Goal: Task Accomplishment & Management: Manage account settings

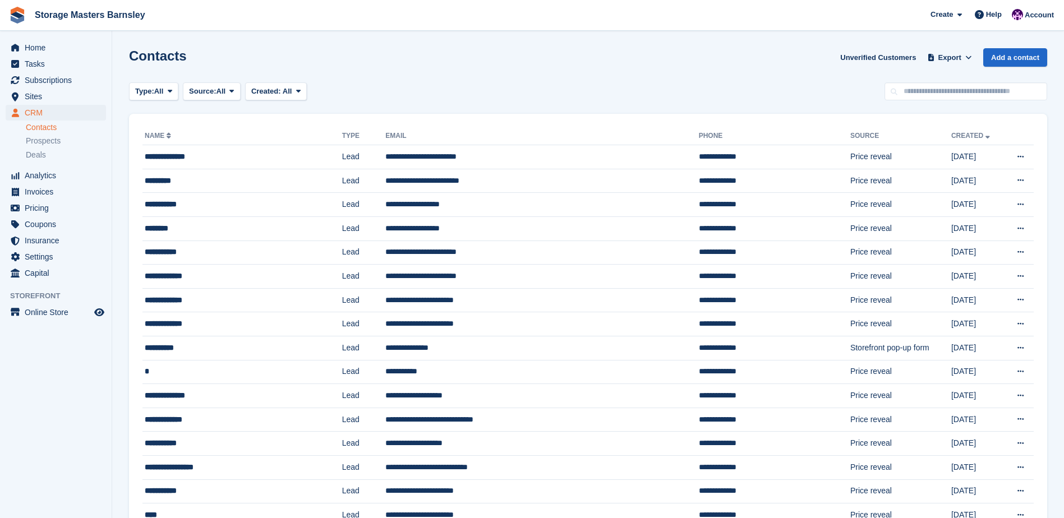
click at [957, 86] on input "text" at bounding box center [965, 91] width 163 height 19
type input "*****"
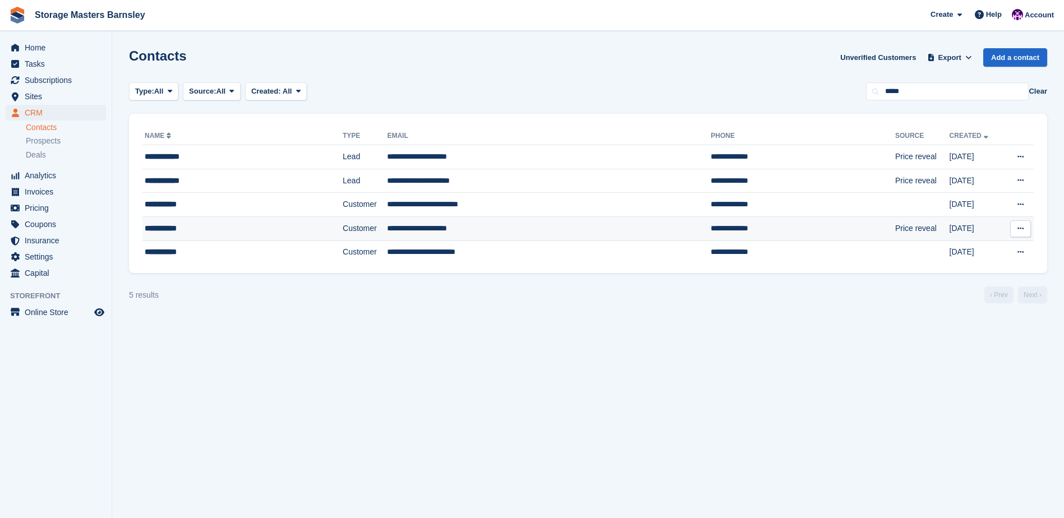
click at [482, 219] on td "**********" at bounding box center [549, 228] width 324 height 24
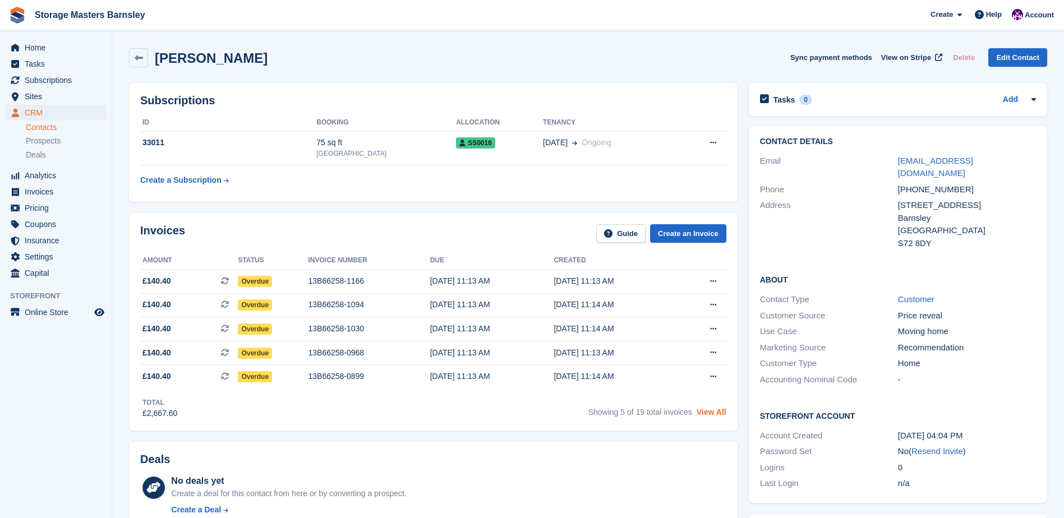
click at [717, 415] on link "View All" at bounding box center [711, 412] width 30 height 9
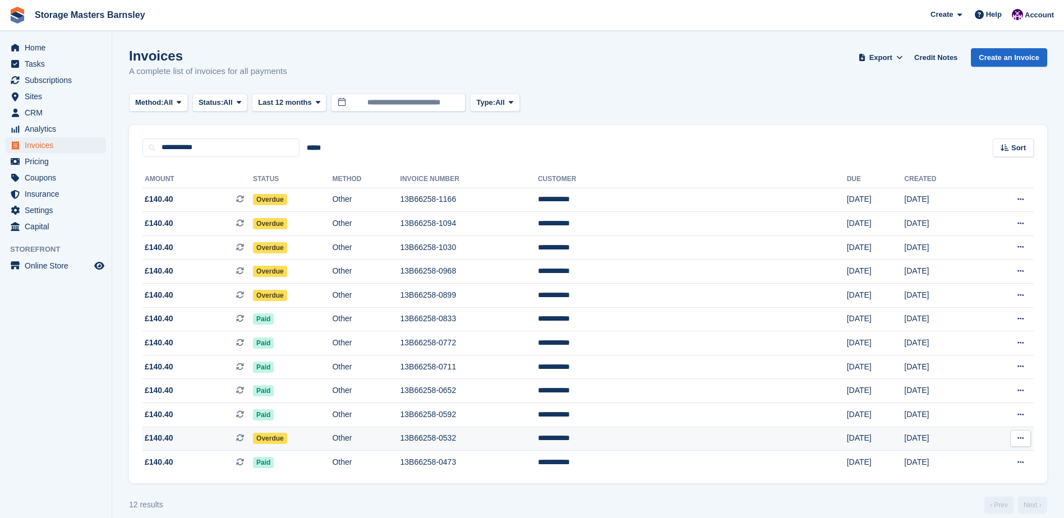
scroll to position [12, 0]
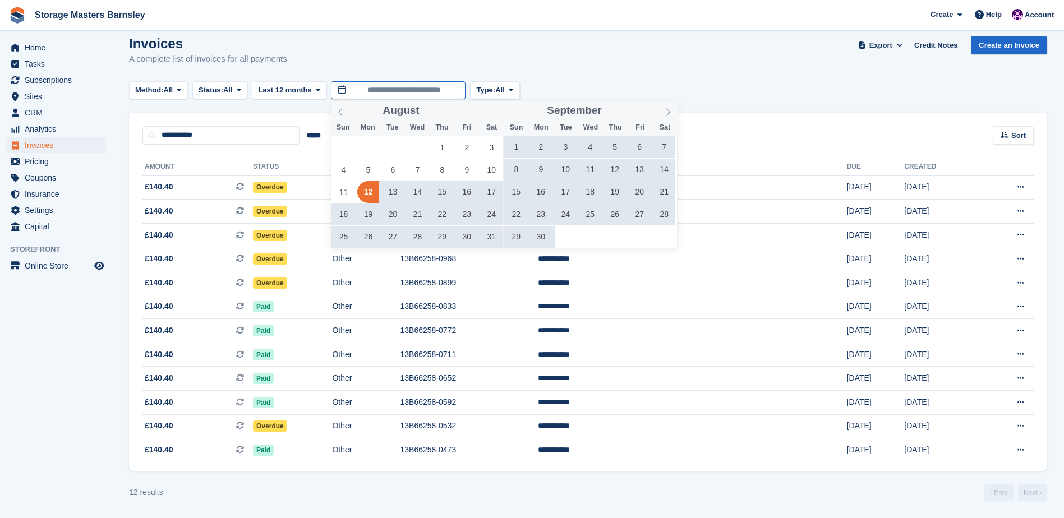
click at [408, 91] on input "**********" at bounding box center [398, 90] width 135 height 19
click at [338, 110] on icon at bounding box center [340, 112] width 8 height 8
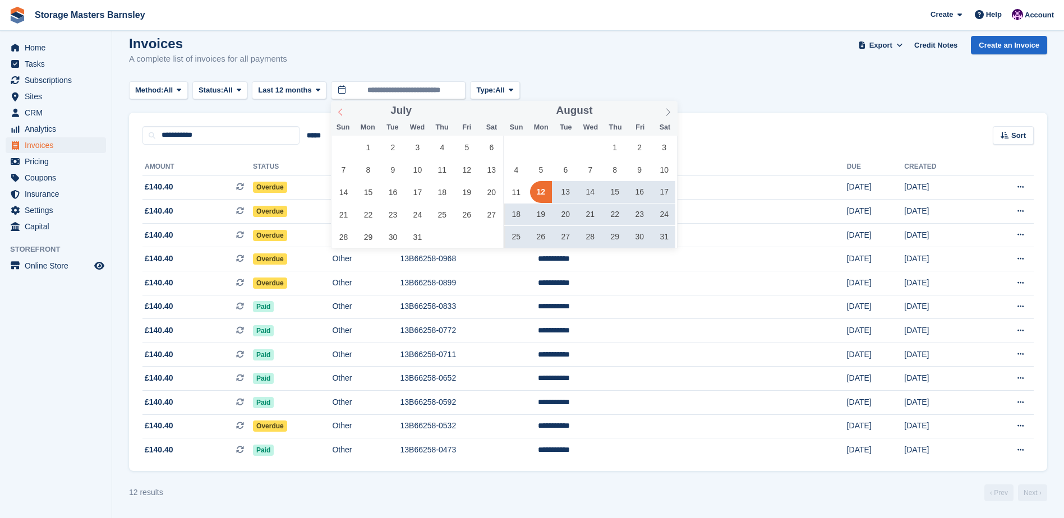
click at [336, 118] on span at bounding box center [340, 110] width 19 height 19
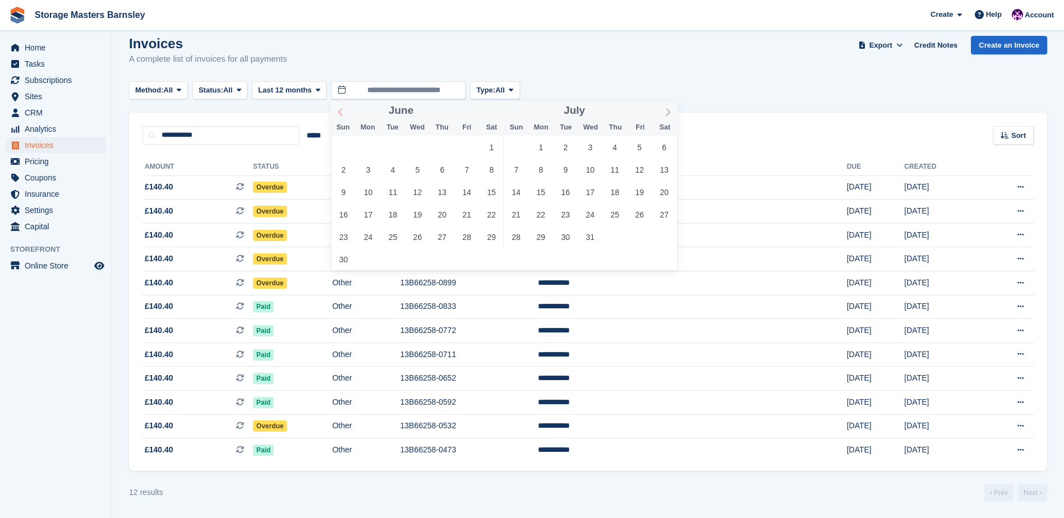
click at [336, 118] on span at bounding box center [340, 110] width 19 height 19
click at [438, 144] on span "1" at bounding box center [442, 147] width 22 height 22
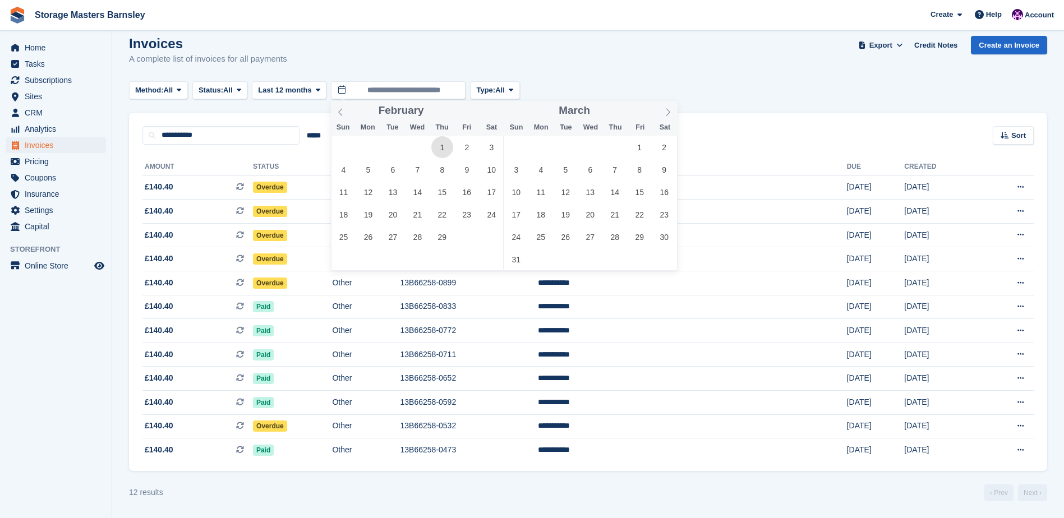
type input "**********"
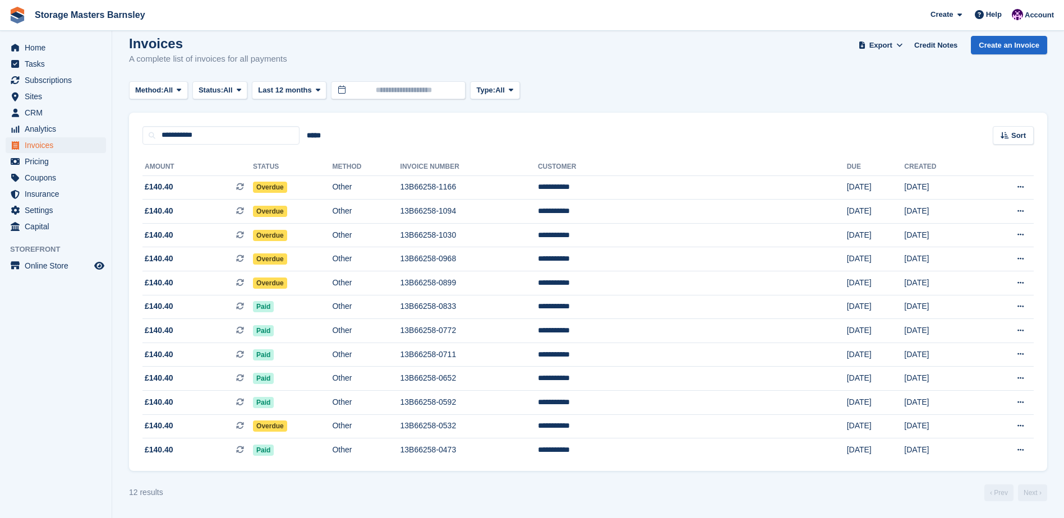
click at [599, 71] on div "Invoices A complete list of invoices for all payments Export Export Invoices Ex…" at bounding box center [588, 57] width 918 height 43
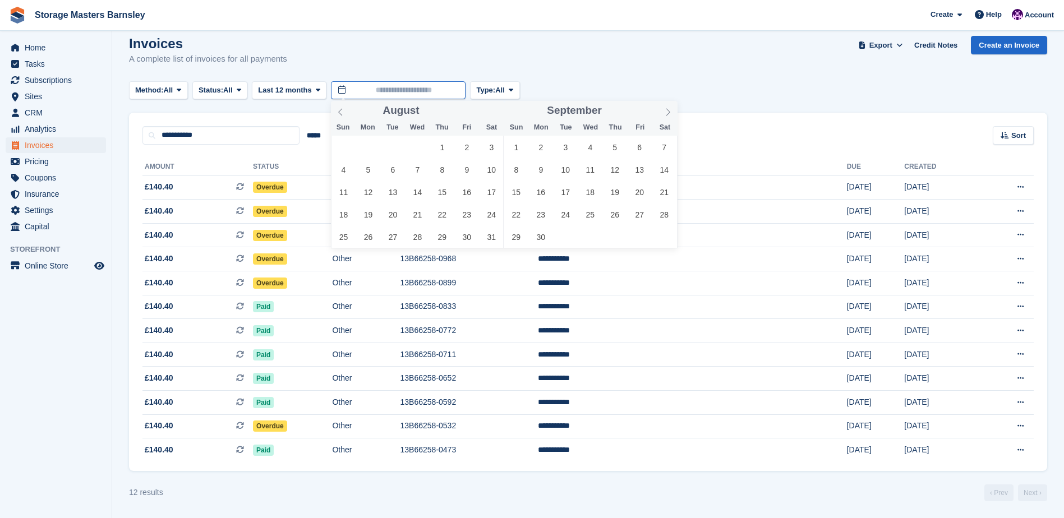
click at [399, 84] on input "text" at bounding box center [398, 90] width 135 height 19
click at [668, 46] on div "Invoices A complete list of invoices for all payments Export Export Invoices Ex…" at bounding box center [588, 57] width 918 height 43
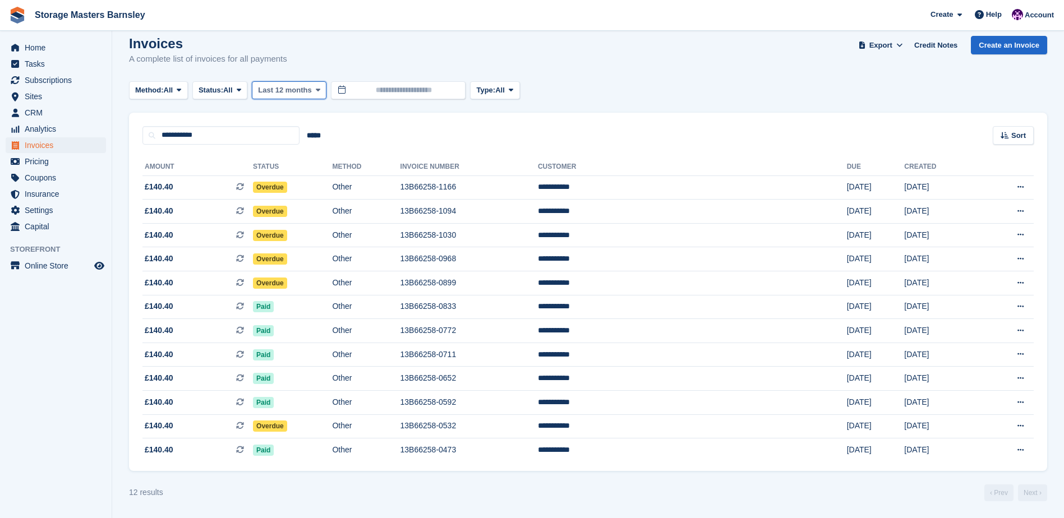
click at [296, 97] on button "Last 12 months" at bounding box center [289, 90] width 75 height 19
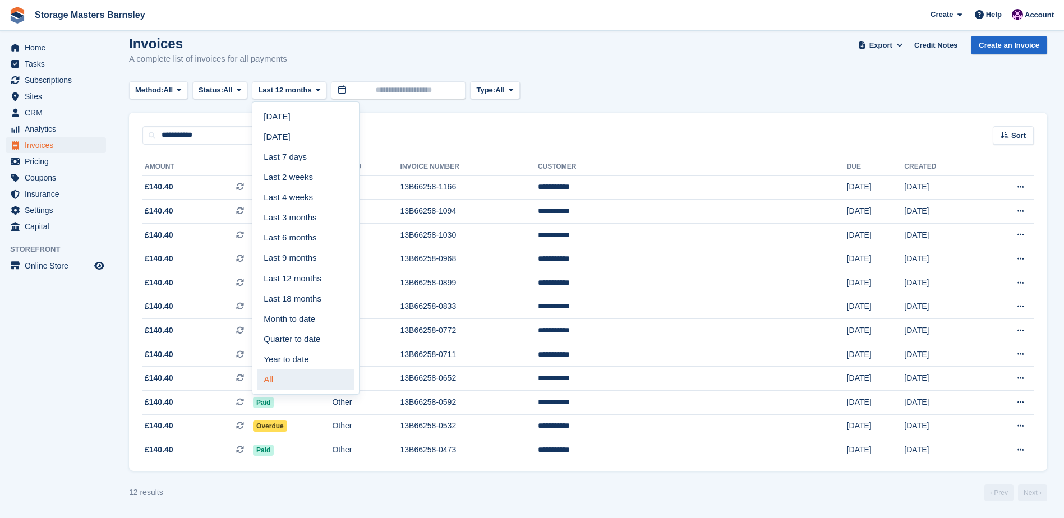
click at [307, 382] on link "All" at bounding box center [306, 380] width 98 height 20
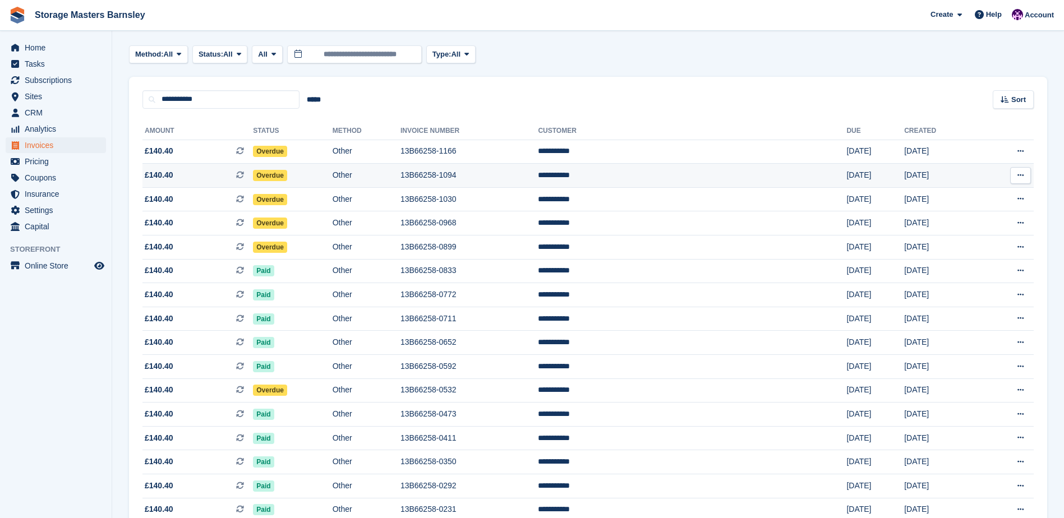
scroll to position [179, 0]
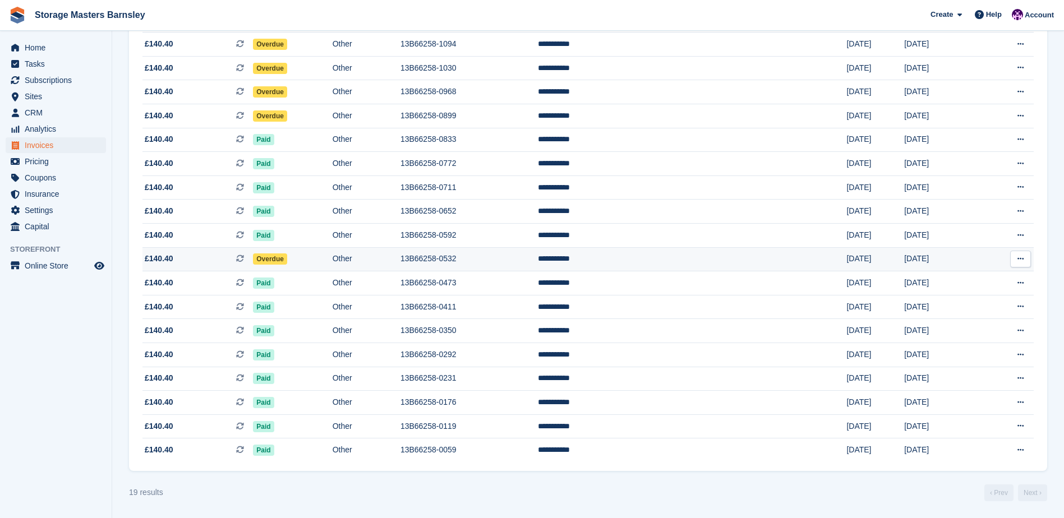
click at [400, 259] on td "Other" at bounding box center [367, 259] width 68 height 24
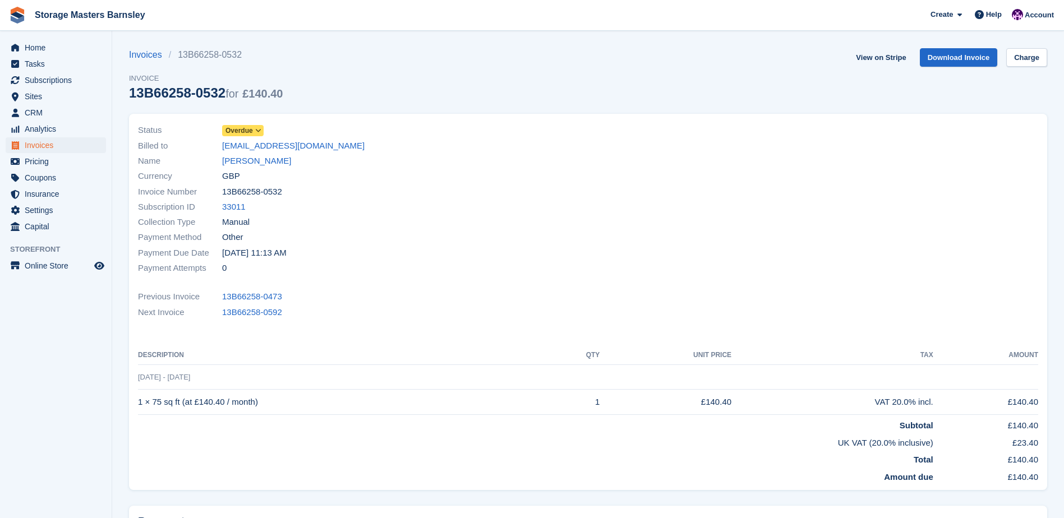
click at [254, 128] on span at bounding box center [258, 130] width 9 height 9
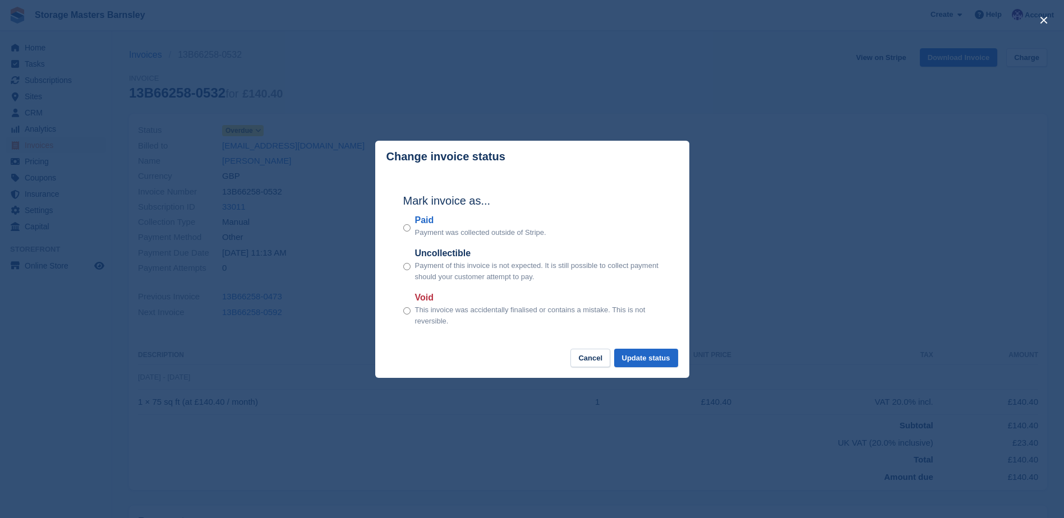
click at [431, 234] on p "Payment was collected outside of Stripe." at bounding box center [480, 232] width 131 height 11
click at [412, 229] on div "Paid Payment was collected outside of Stripe." at bounding box center [532, 226] width 258 height 25
click at [656, 357] on button "Update status" at bounding box center [646, 358] width 64 height 19
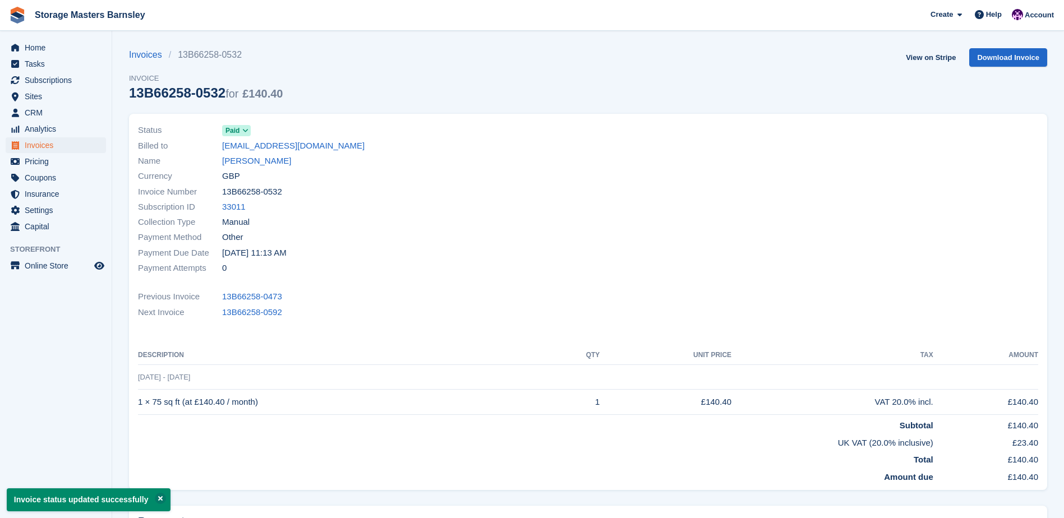
click at [510, 77] on div "Invoices 13B66258-0532 Invoice 13B66258-0532 for £140.40 View on Stripe Downloa…" at bounding box center [588, 81] width 918 height 66
click at [41, 112] on span "CRM" at bounding box center [58, 113] width 67 height 16
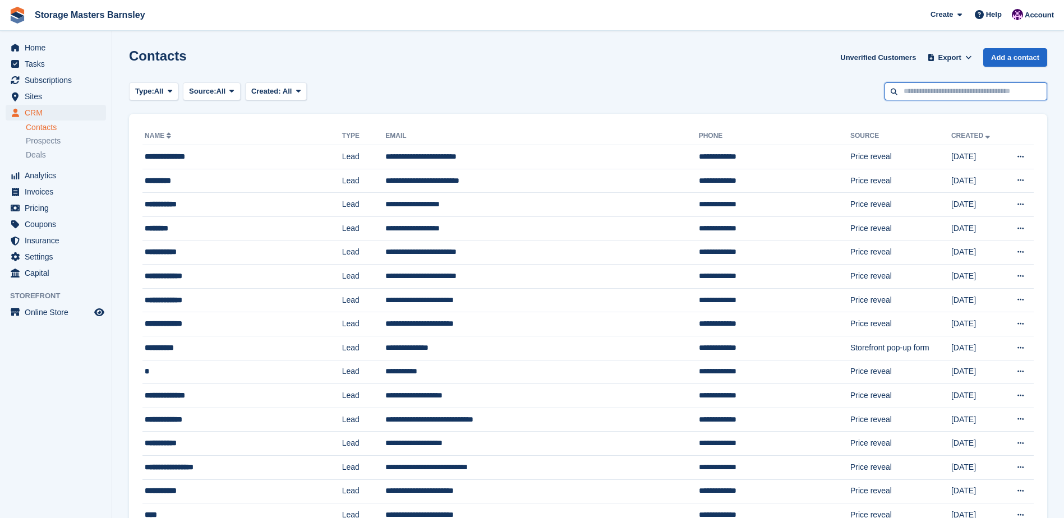
click at [922, 92] on input "text" at bounding box center [965, 91] width 163 height 19
type input "*****"
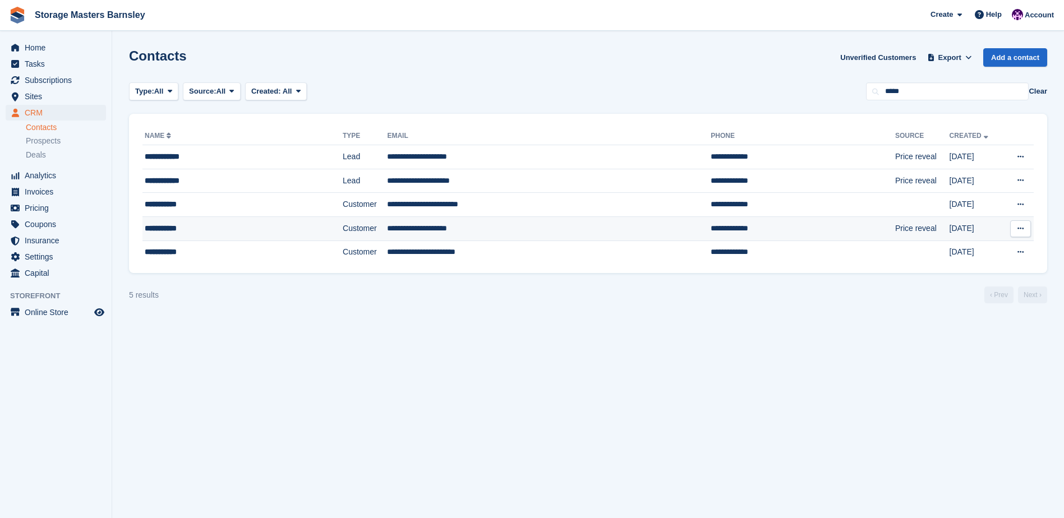
click at [278, 229] on div "**********" at bounding box center [220, 229] width 151 height 12
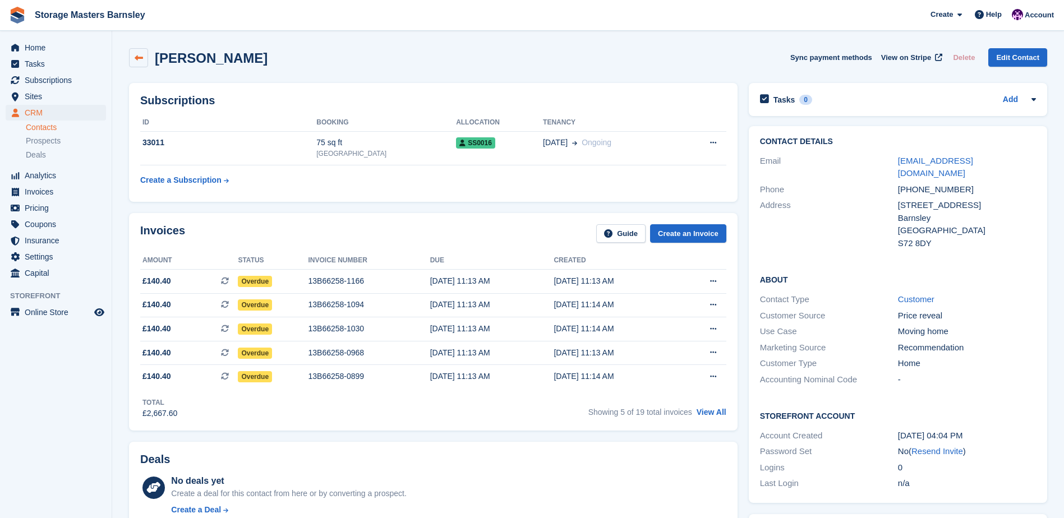
click at [145, 56] on link at bounding box center [138, 57] width 19 height 19
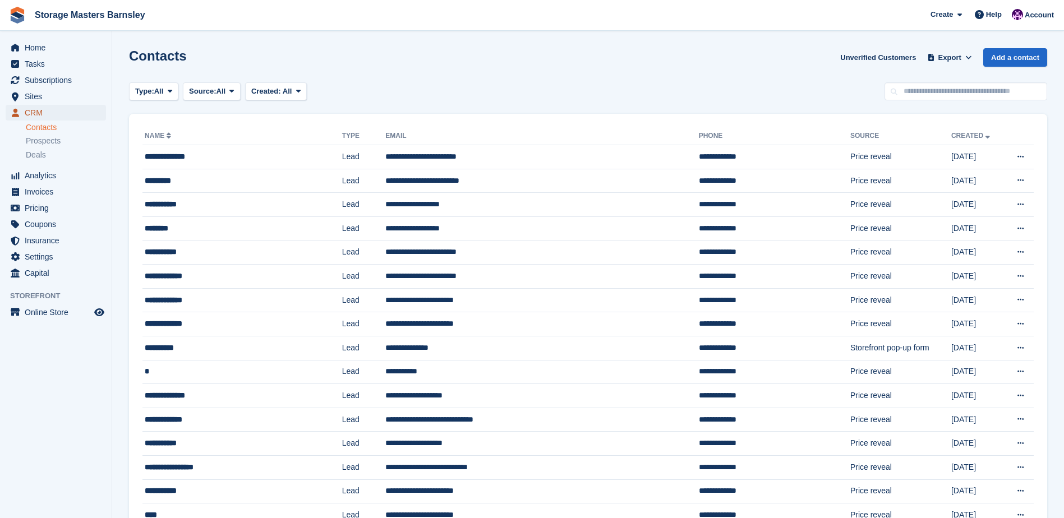
click at [95, 112] on link "CRM" at bounding box center [56, 113] width 100 height 16
click at [38, 95] on span "Sites" at bounding box center [58, 97] width 67 height 16
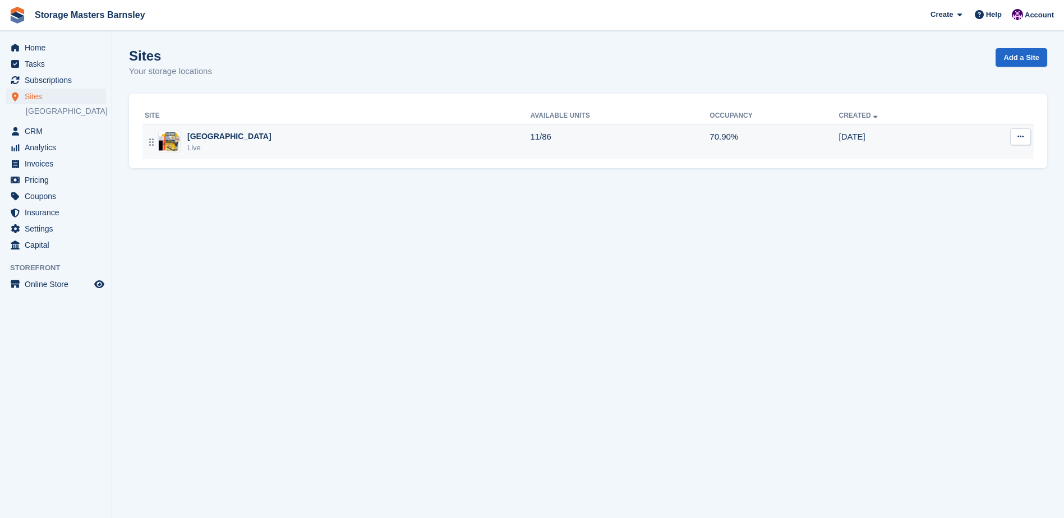
click at [431, 141] on div "Metro Trading Centre Barnsley Live" at bounding box center [337, 142] width 385 height 23
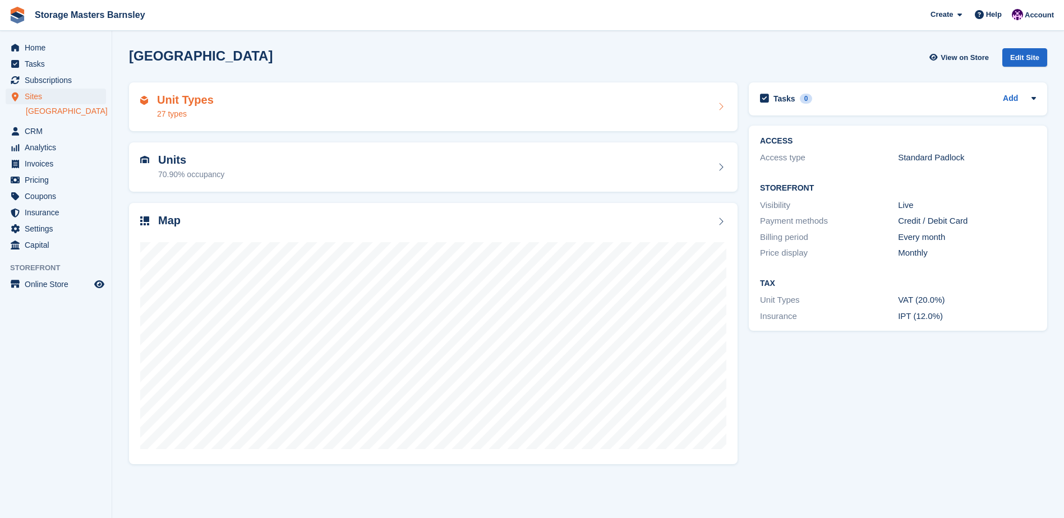
click at [413, 116] on div "Unit Types 27 types" at bounding box center [433, 107] width 586 height 27
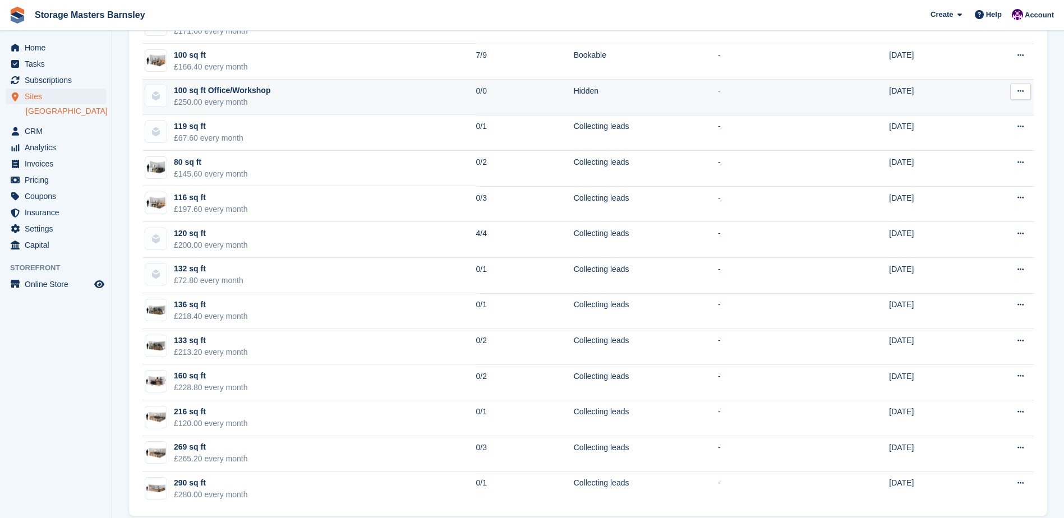
scroll to position [659, 0]
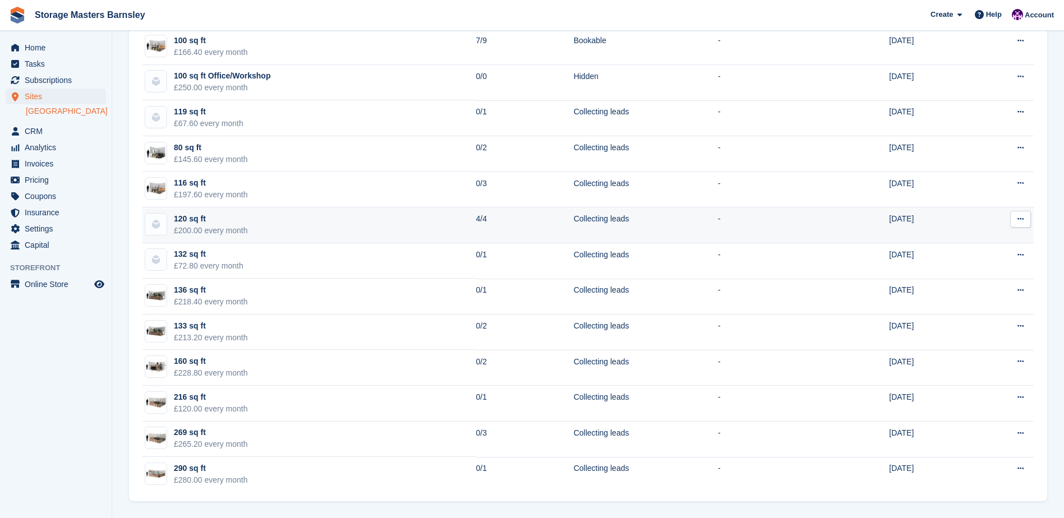
click at [1021, 222] on icon at bounding box center [1020, 218] width 6 height 7
click at [694, 223] on td "Collecting leads" at bounding box center [646, 225] width 144 height 36
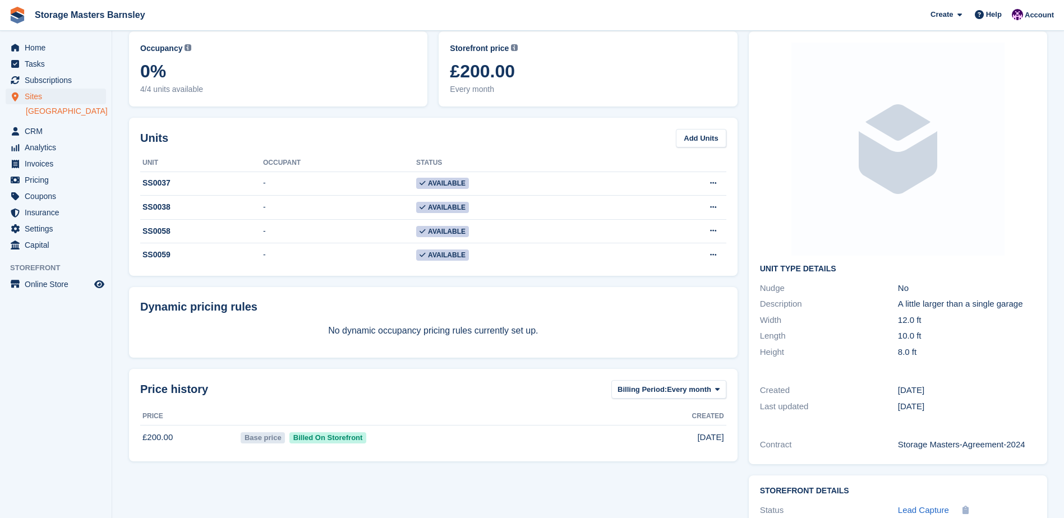
scroll to position [158, 0]
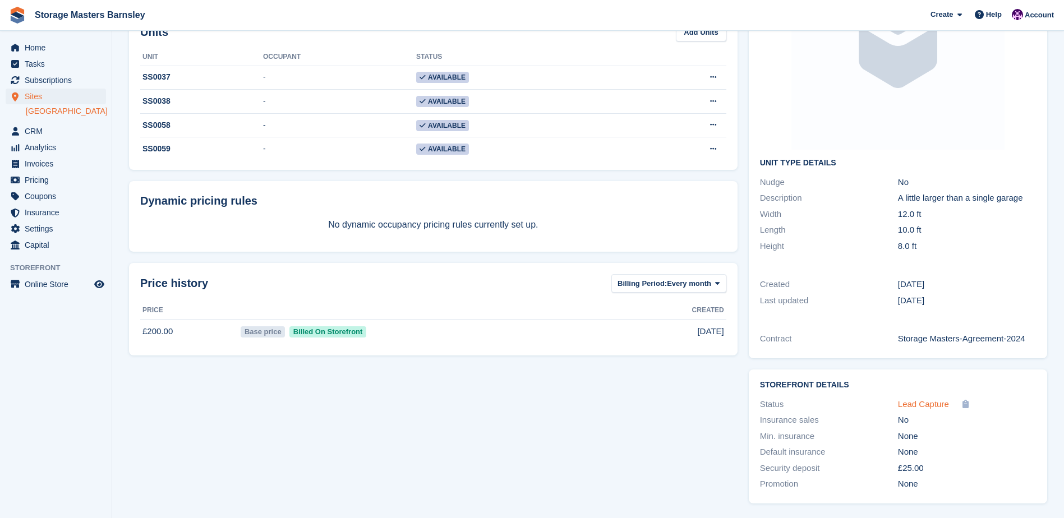
click at [930, 405] on span "Lead Capture" at bounding box center [923, 404] width 51 height 10
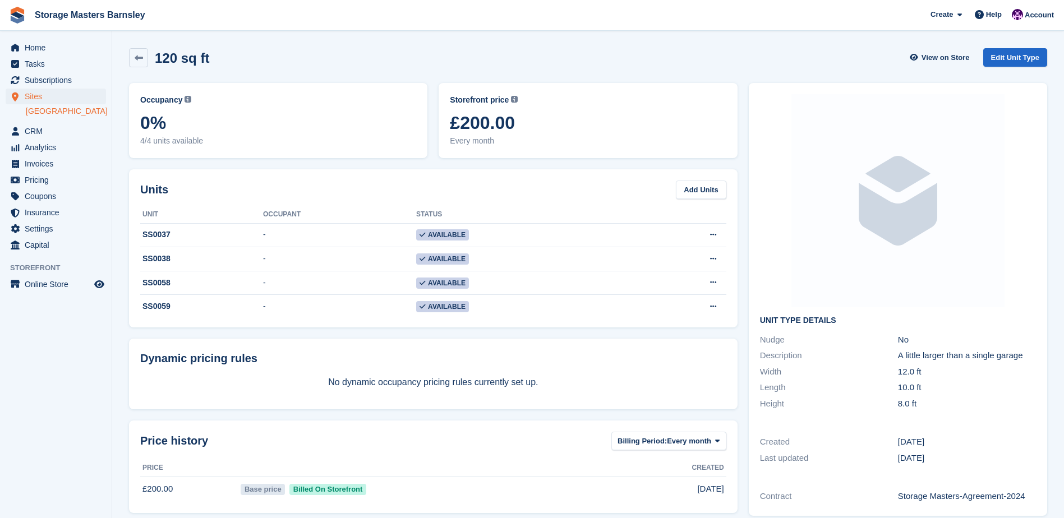
scroll to position [158, 0]
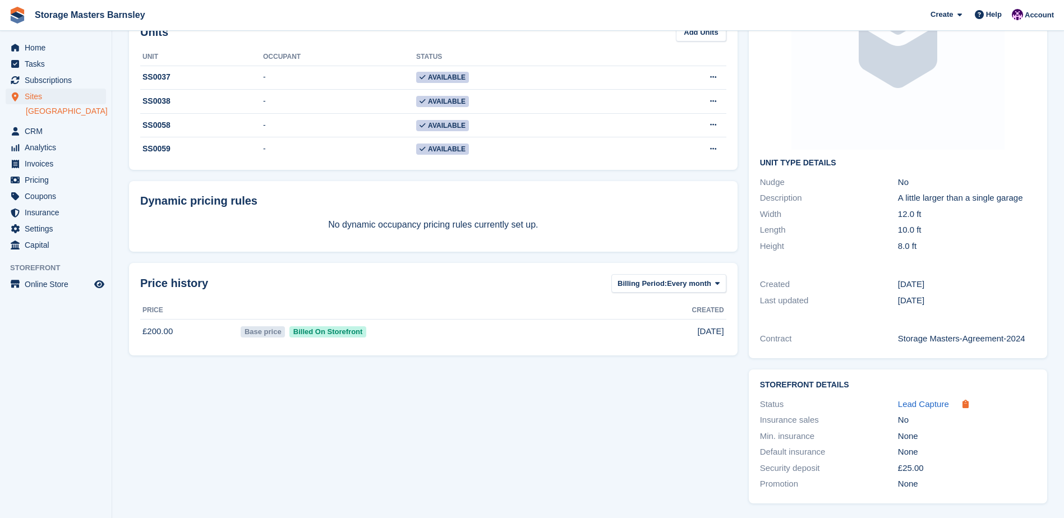
click at [962, 407] on icon at bounding box center [965, 404] width 6 height 8
click at [984, 389] on h2 "Storefront Details" at bounding box center [898, 385] width 276 height 9
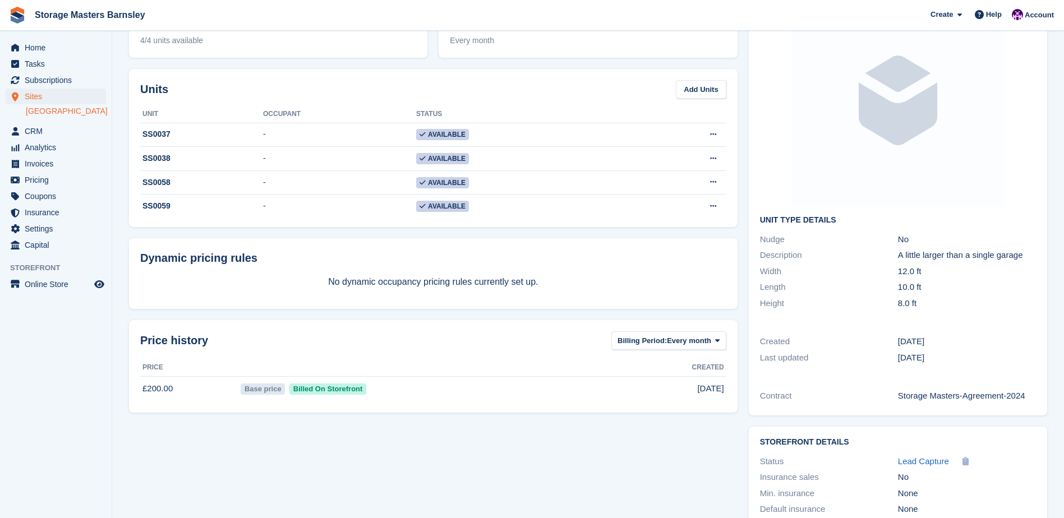
scroll to position [0, 0]
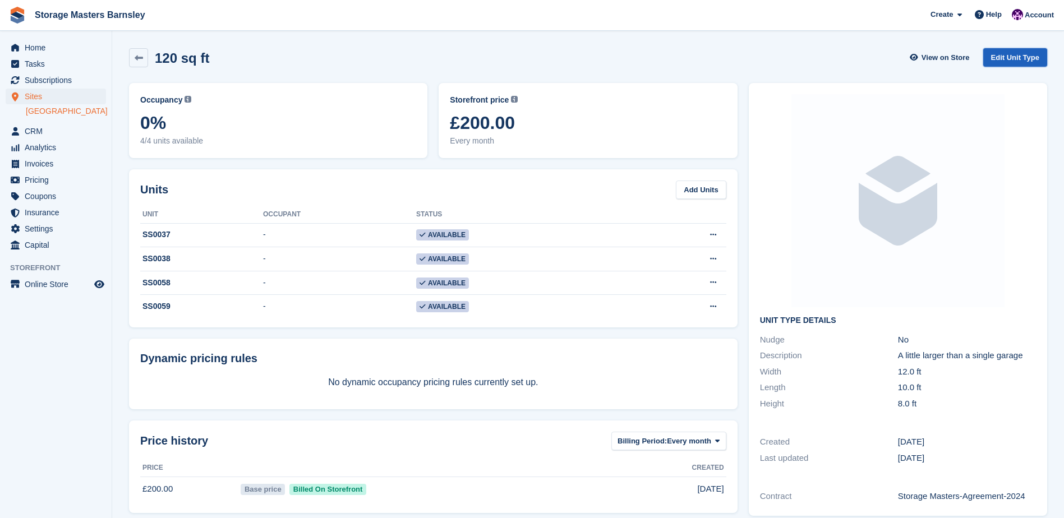
click at [1023, 54] on link "Edit Unit Type" at bounding box center [1015, 57] width 64 height 19
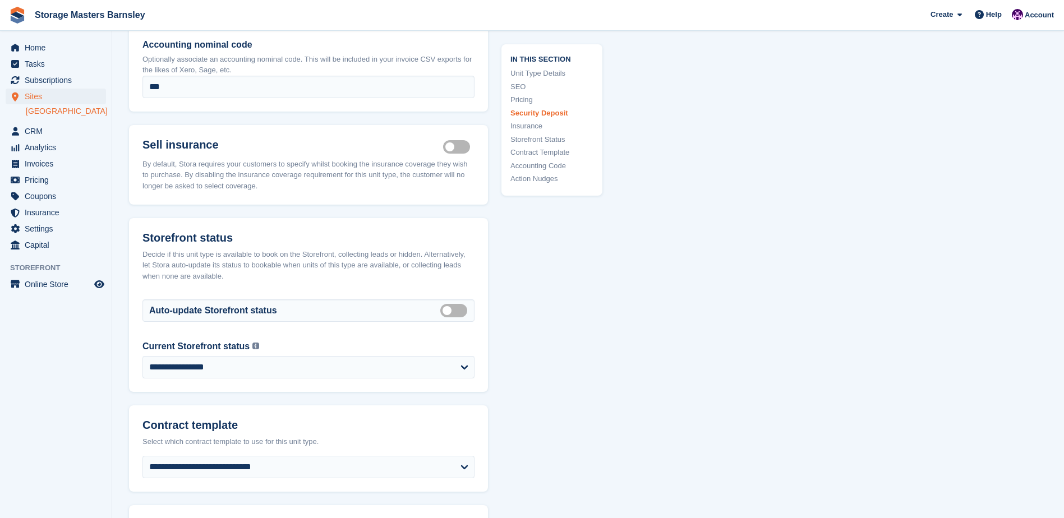
scroll to position [1346, 0]
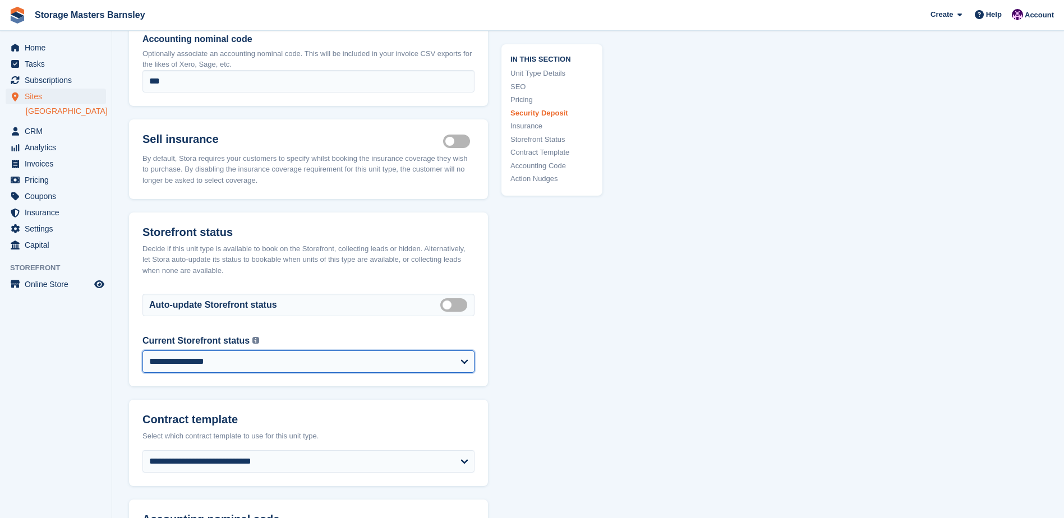
click at [462, 361] on select "**********" at bounding box center [308, 361] width 332 height 22
select select "********"
click at [142, 350] on select "**********" at bounding box center [308, 361] width 332 height 22
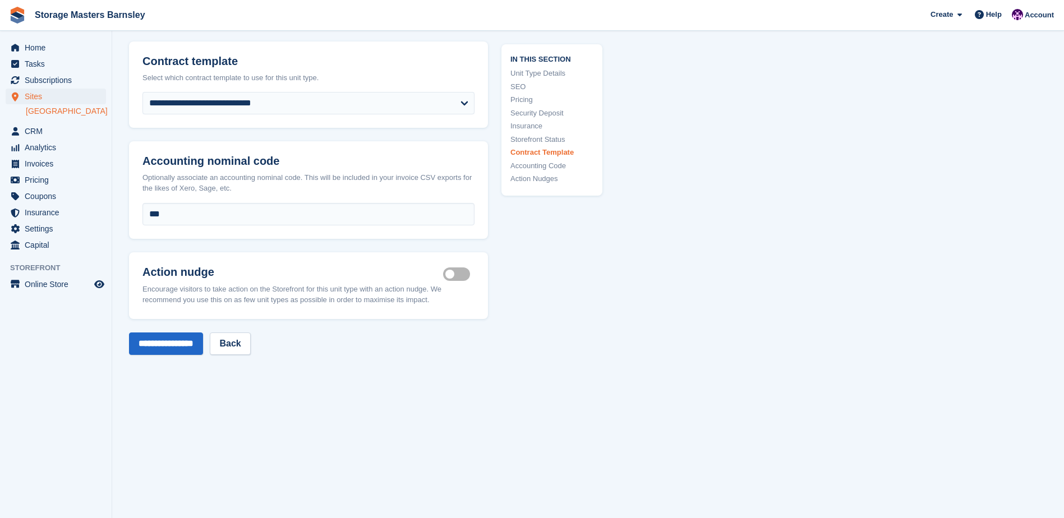
scroll to position [1795, 0]
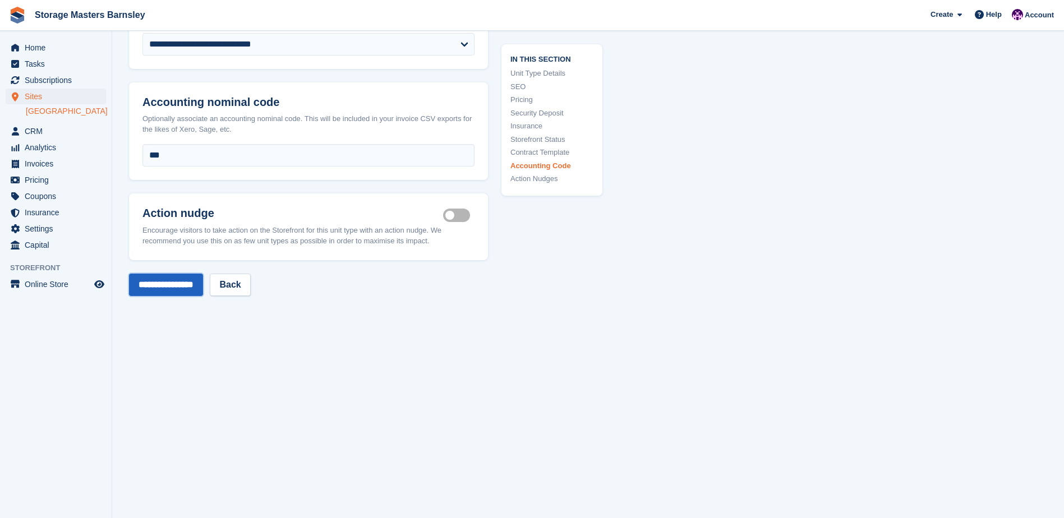
click at [188, 281] on input "**********" at bounding box center [166, 285] width 74 height 22
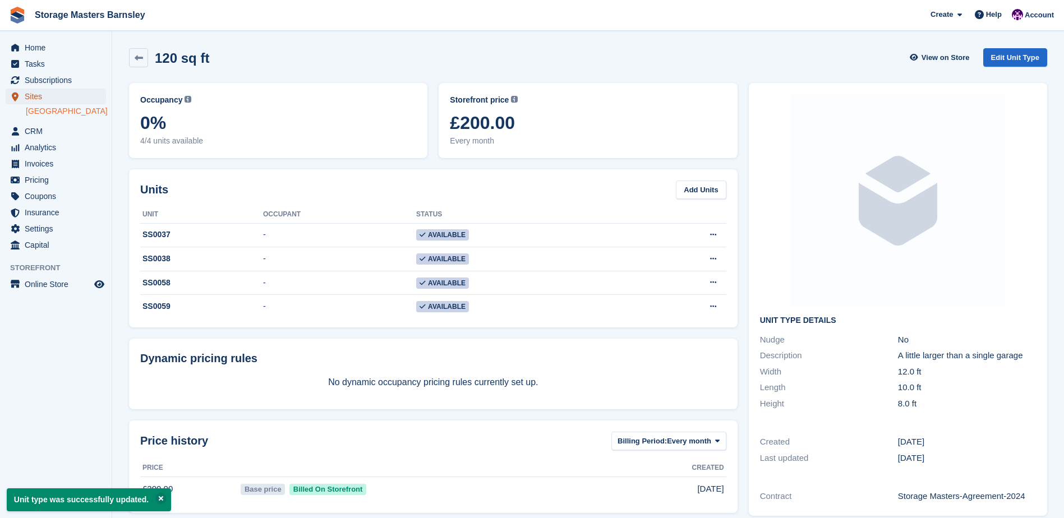
click at [50, 97] on span "Sites" at bounding box center [58, 97] width 67 height 16
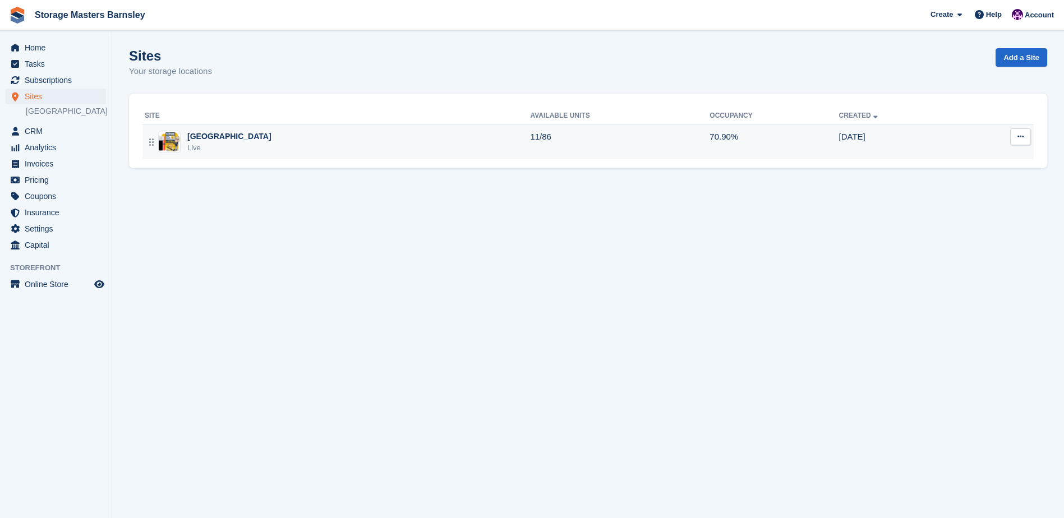
click at [500, 135] on div "[GEOGRAPHIC_DATA] Barnsley Live" at bounding box center [337, 142] width 385 height 23
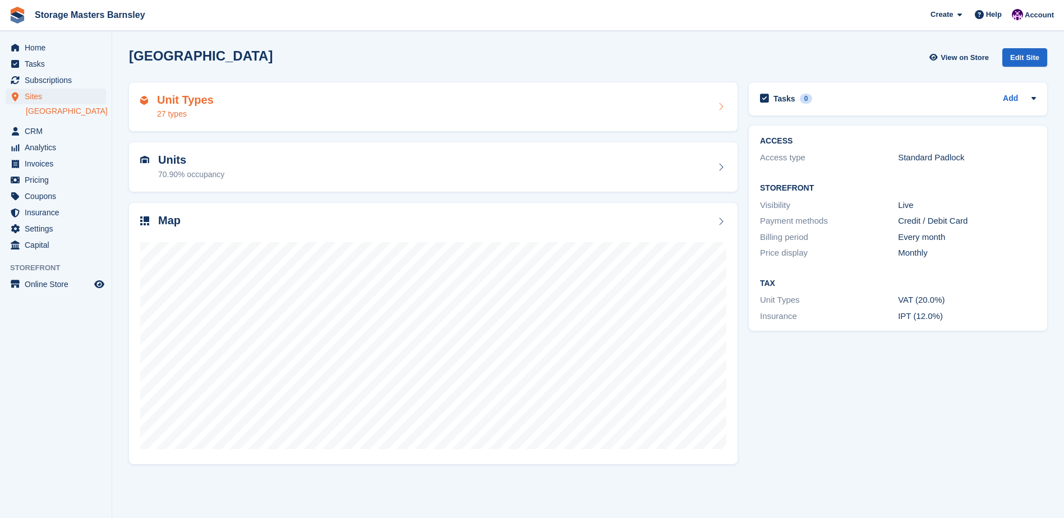
click at [503, 118] on div "Unit Types 27 types" at bounding box center [433, 107] width 586 height 27
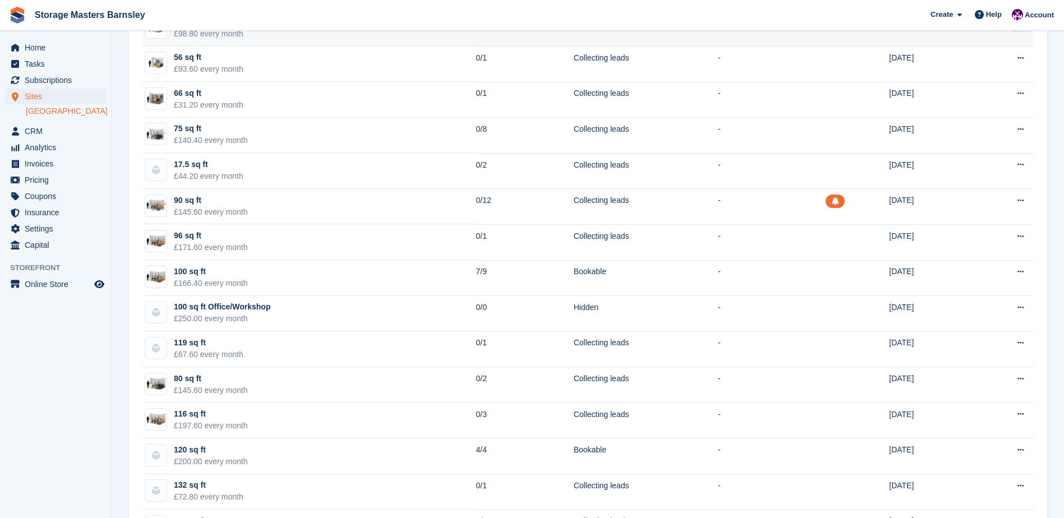
scroll to position [449, 0]
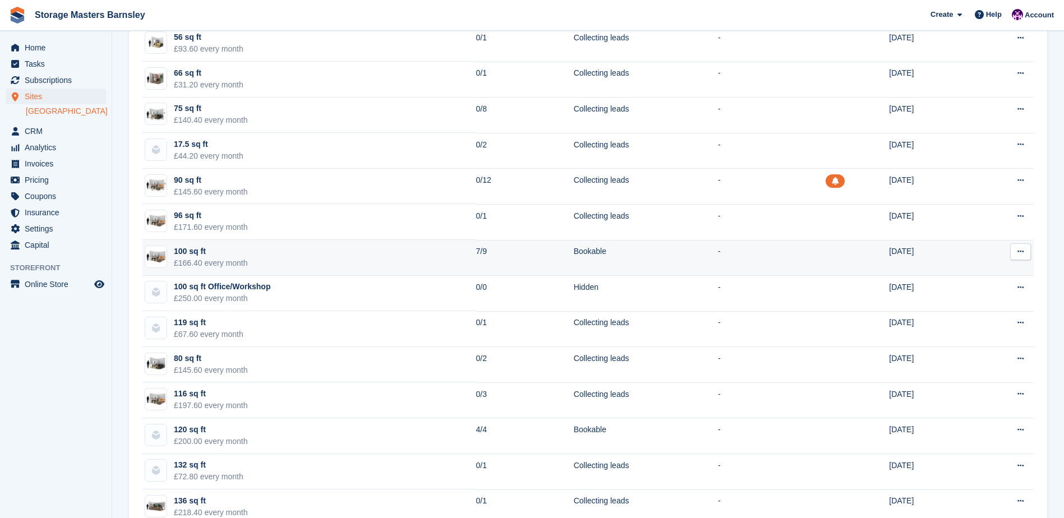
click at [600, 255] on td "Bookable" at bounding box center [646, 258] width 144 height 36
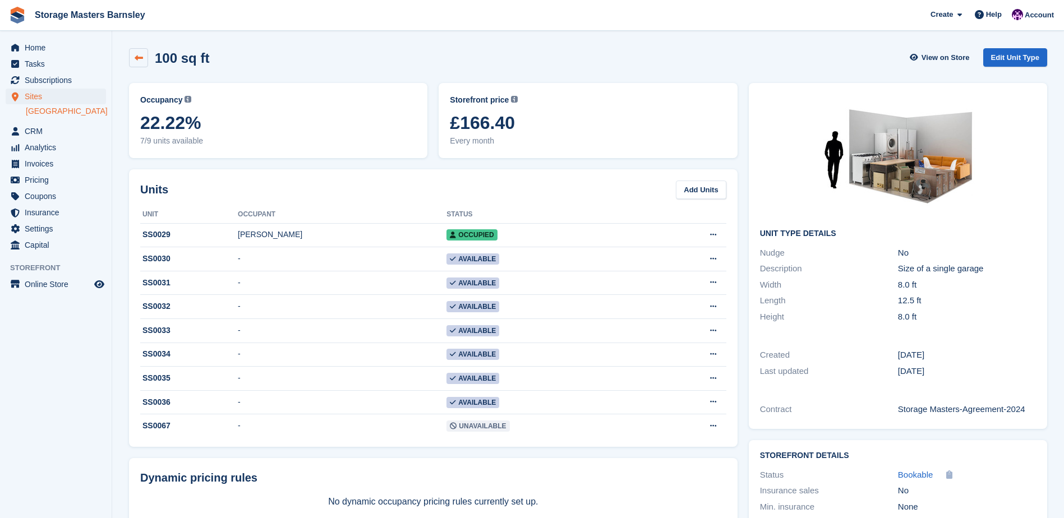
click at [147, 62] on link at bounding box center [138, 57] width 19 height 19
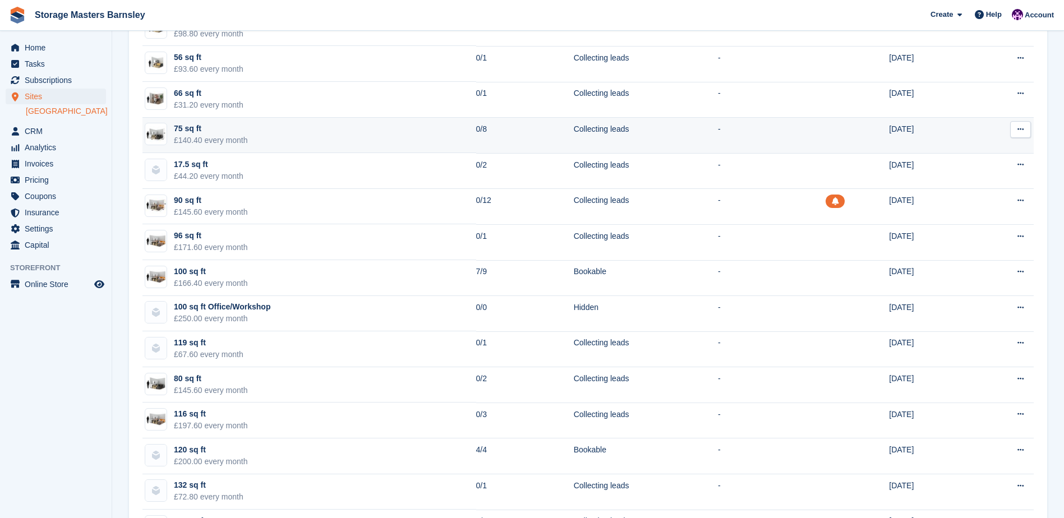
scroll to position [449, 0]
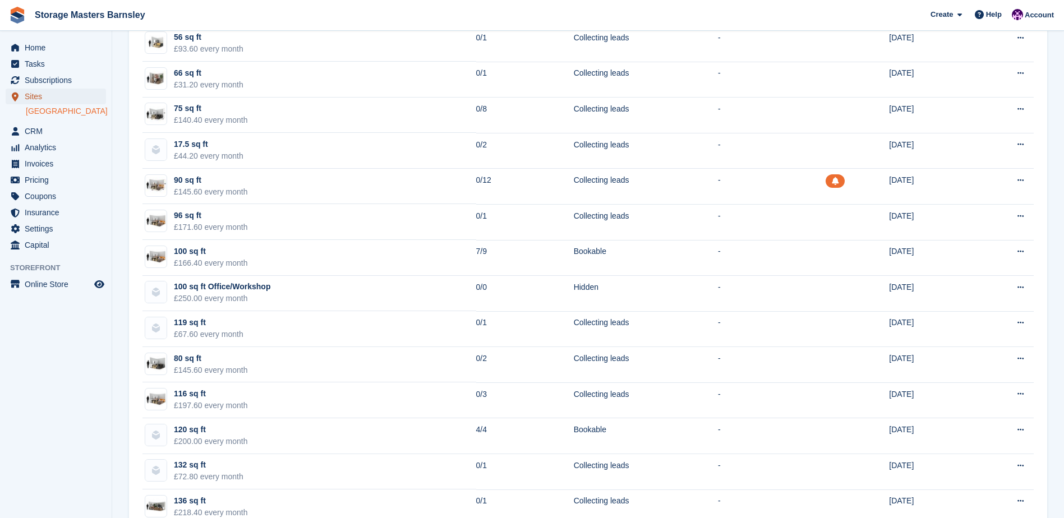
click at [41, 95] on span "Sites" at bounding box center [58, 97] width 67 height 16
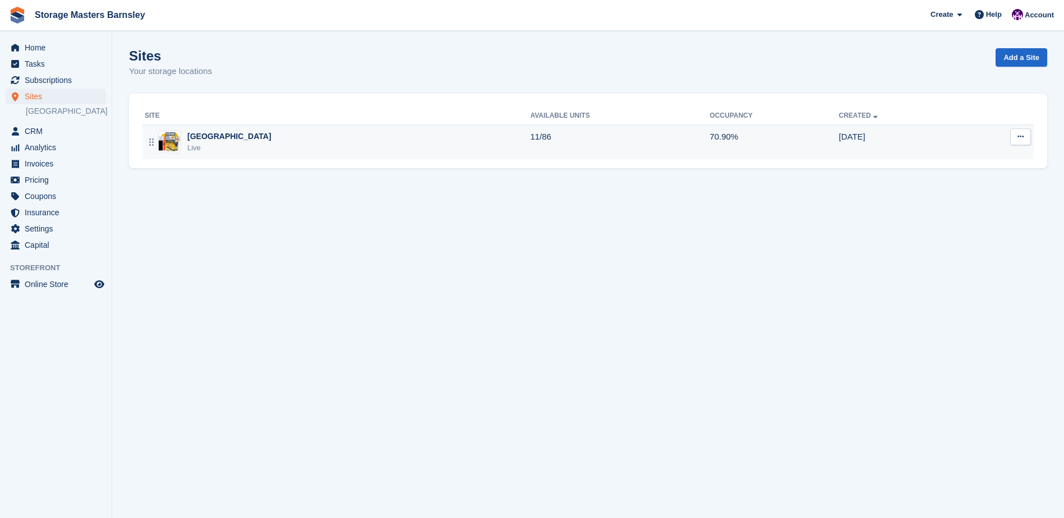
click at [636, 144] on td "11/86" at bounding box center [619, 141] width 179 height 35
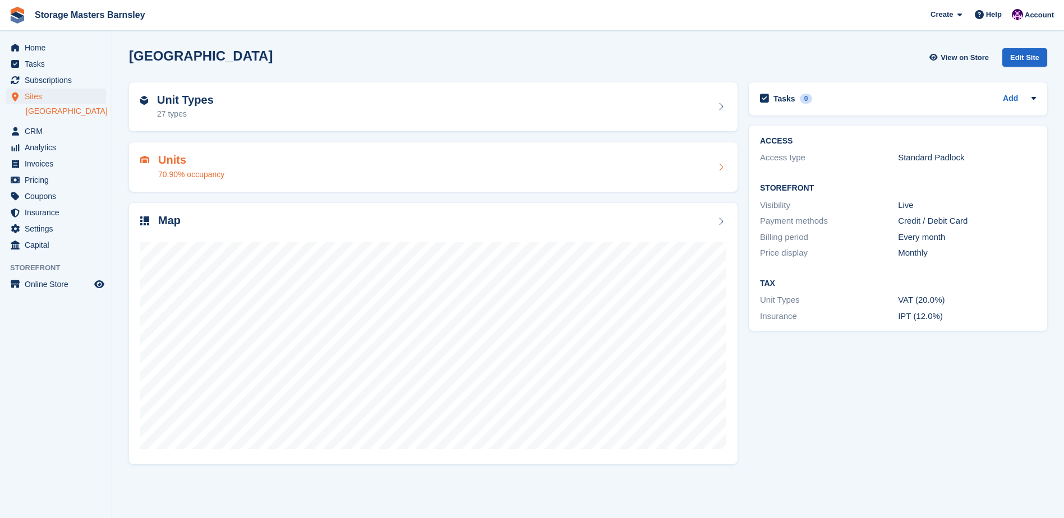
click at [491, 174] on div "Units 70.90% occupancy" at bounding box center [433, 167] width 586 height 27
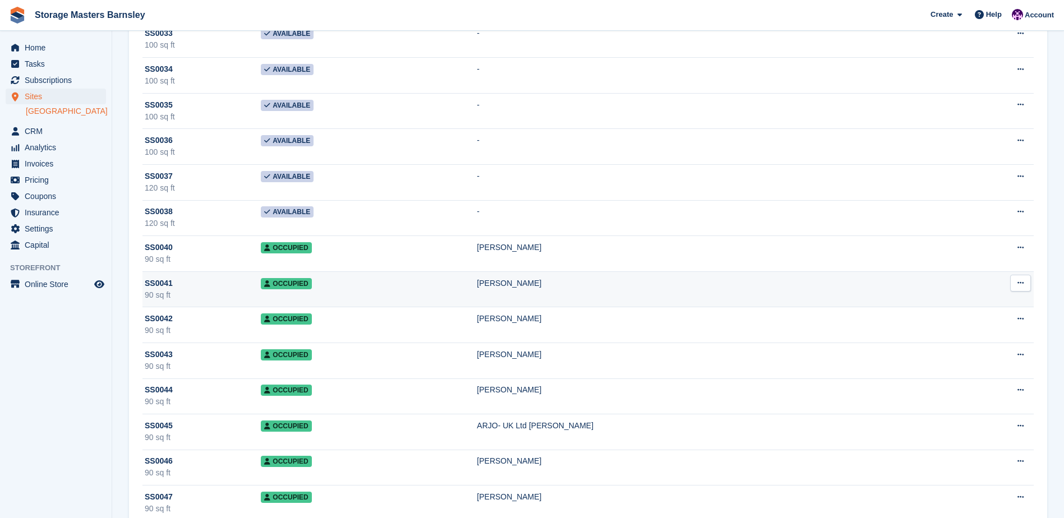
scroll to position [1907, 0]
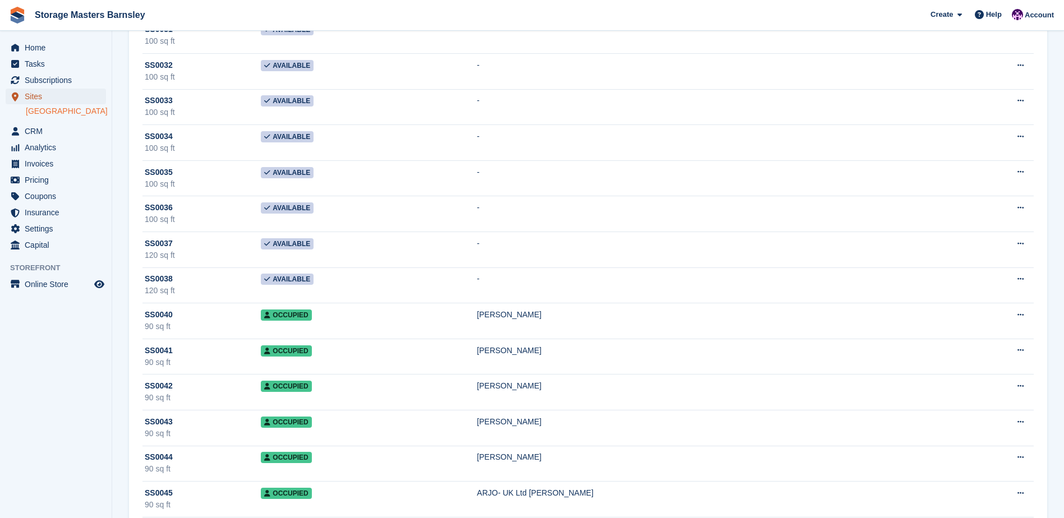
click at [92, 102] on link "Sites" at bounding box center [56, 97] width 100 height 16
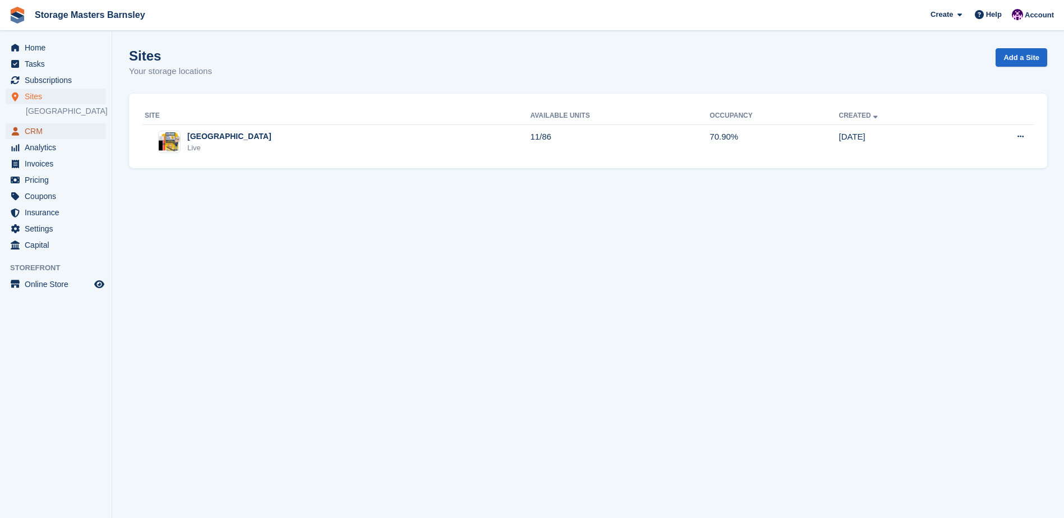
click at [38, 134] on span "CRM" at bounding box center [58, 131] width 67 height 16
